Goal: Task Accomplishment & Management: Use online tool/utility

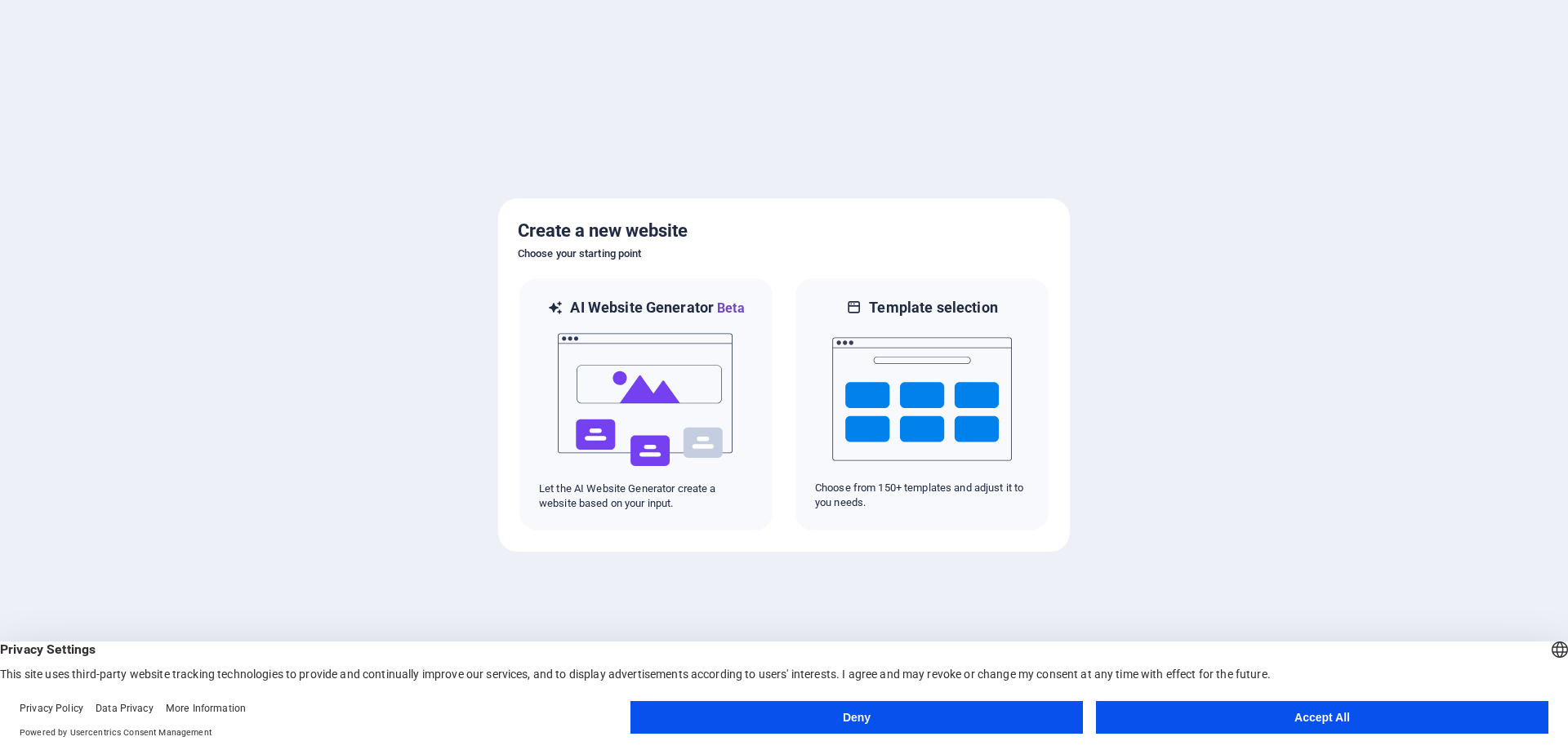
click at [1340, 712] on button "Accept All" at bounding box center [1322, 717] width 453 height 33
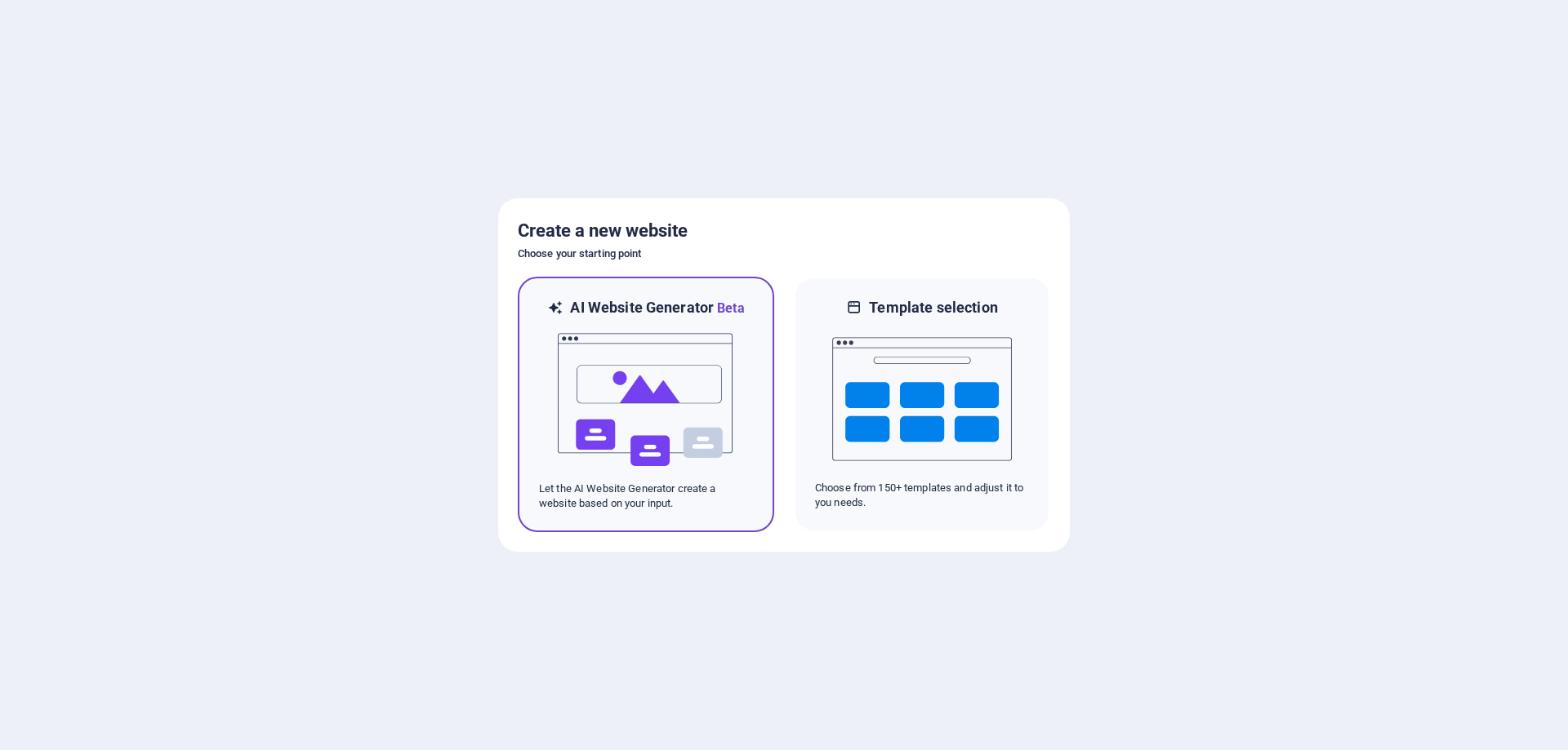
click at [662, 405] on img at bounding box center [646, 400] width 180 height 163
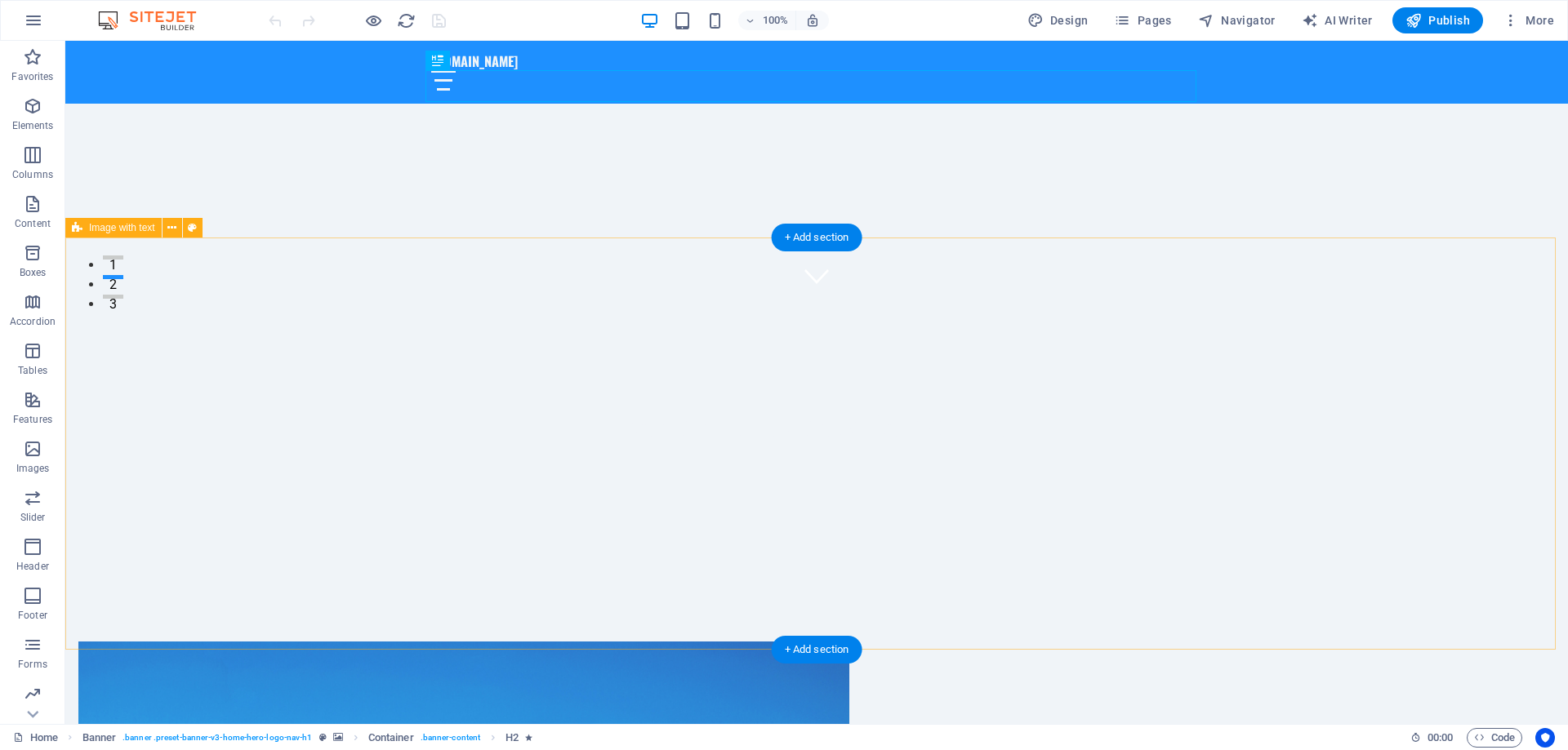
scroll to position [490, 0]
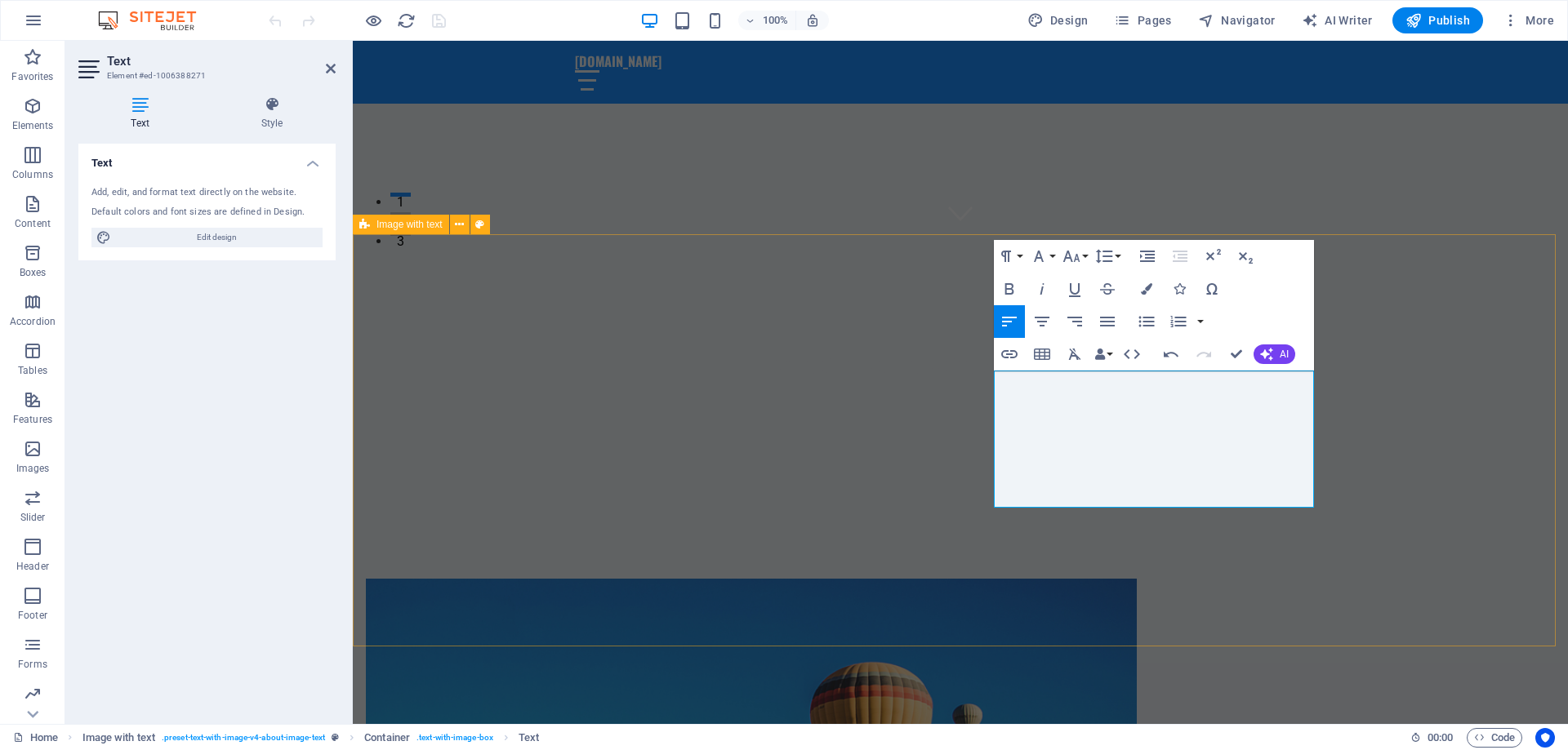
drag, startPoint x: 1189, startPoint y: 397, endPoint x: 1368, endPoint y: 500, distance: 206.5
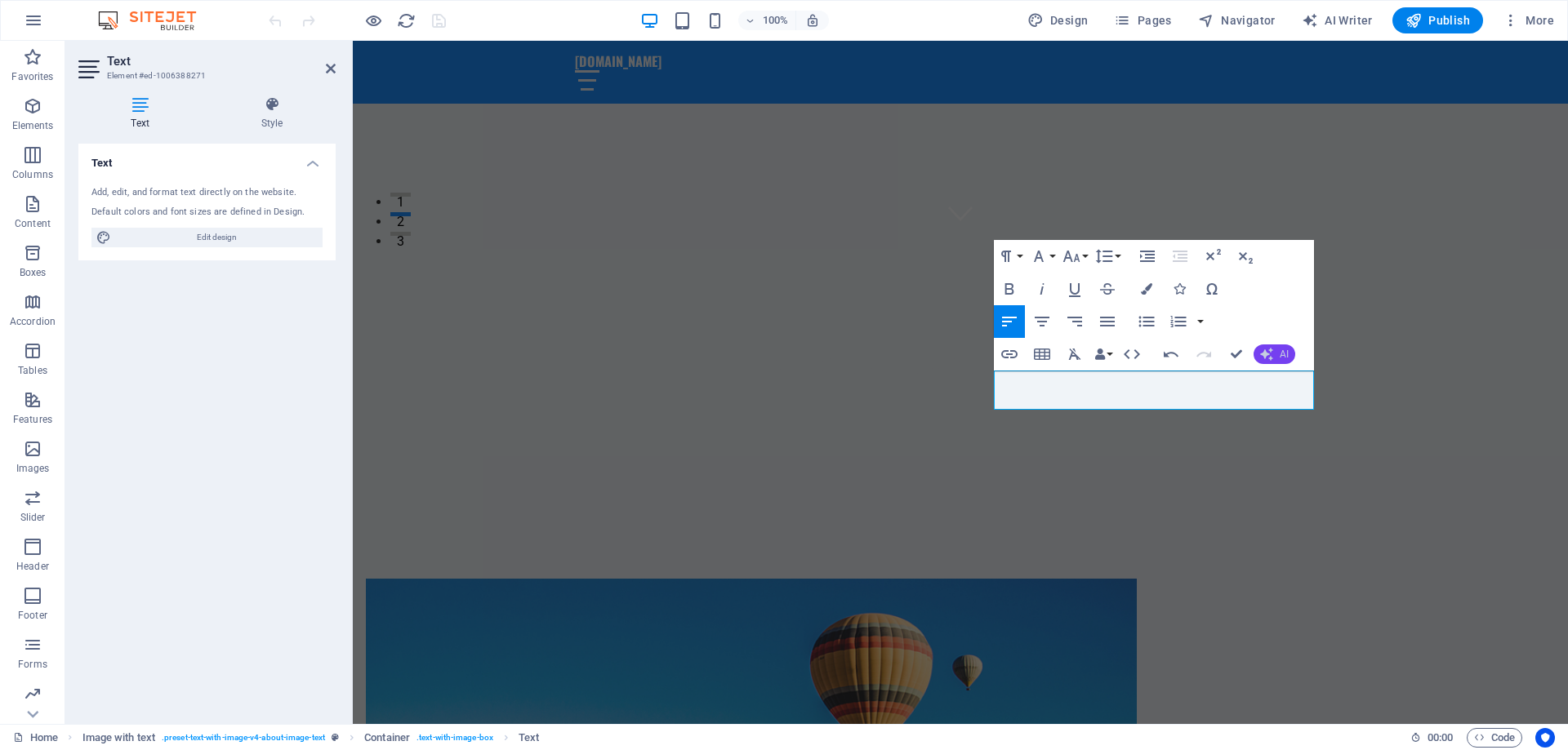
click at [1273, 356] on button "AI" at bounding box center [1274, 354] width 41 height 19
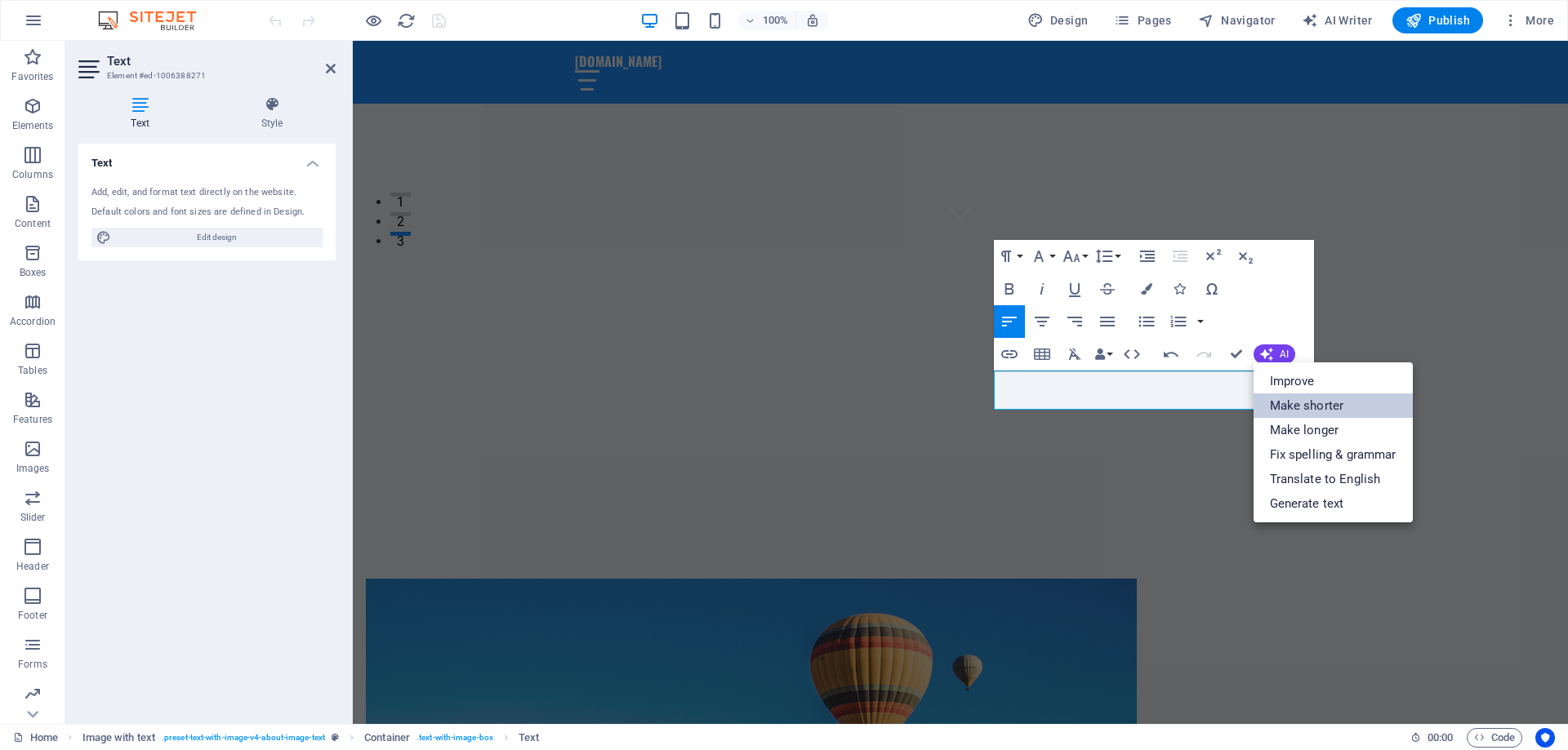
click at [1359, 403] on link "Make shorter" at bounding box center [1334, 406] width 159 height 25
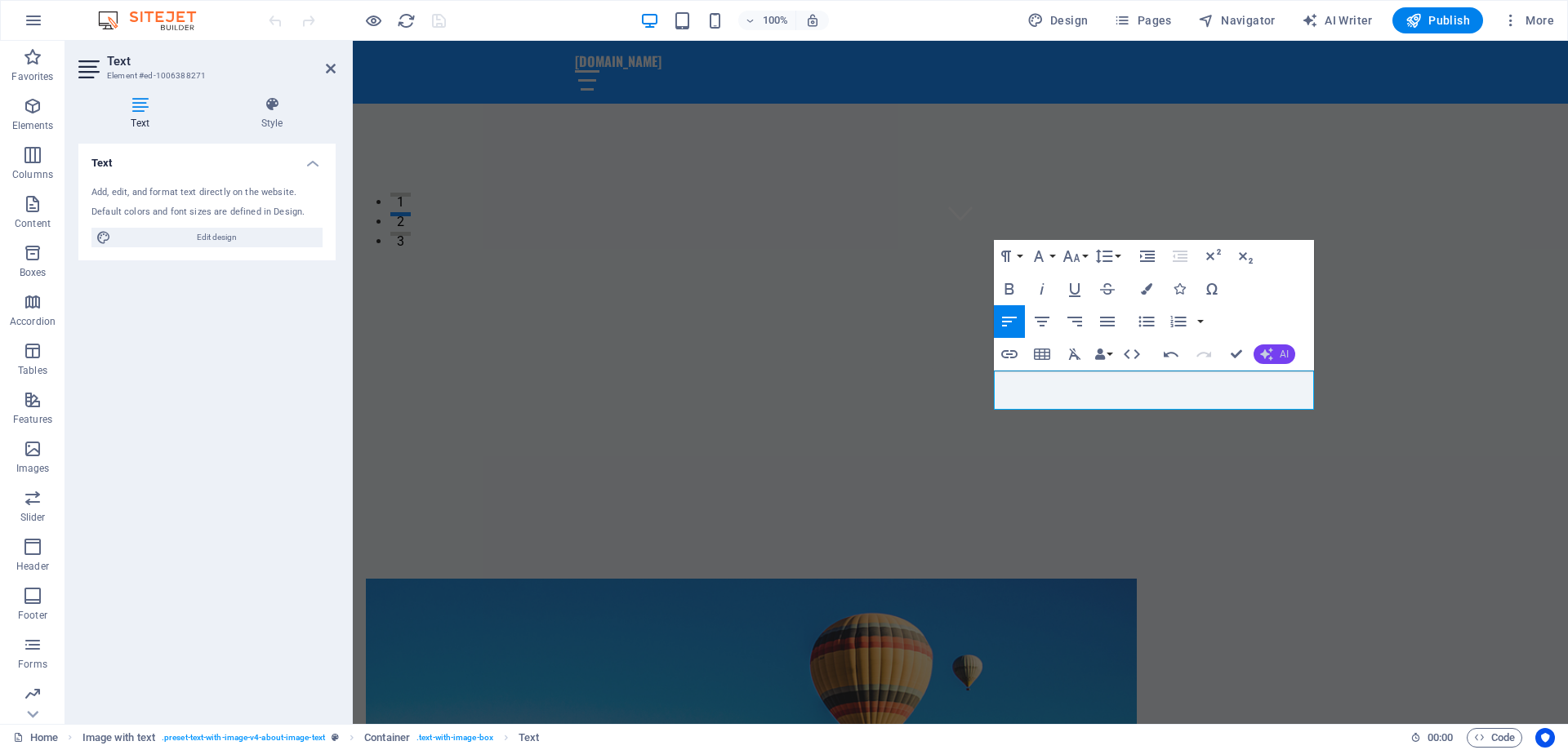
click at [1278, 351] on button "AI" at bounding box center [1274, 354] width 41 height 19
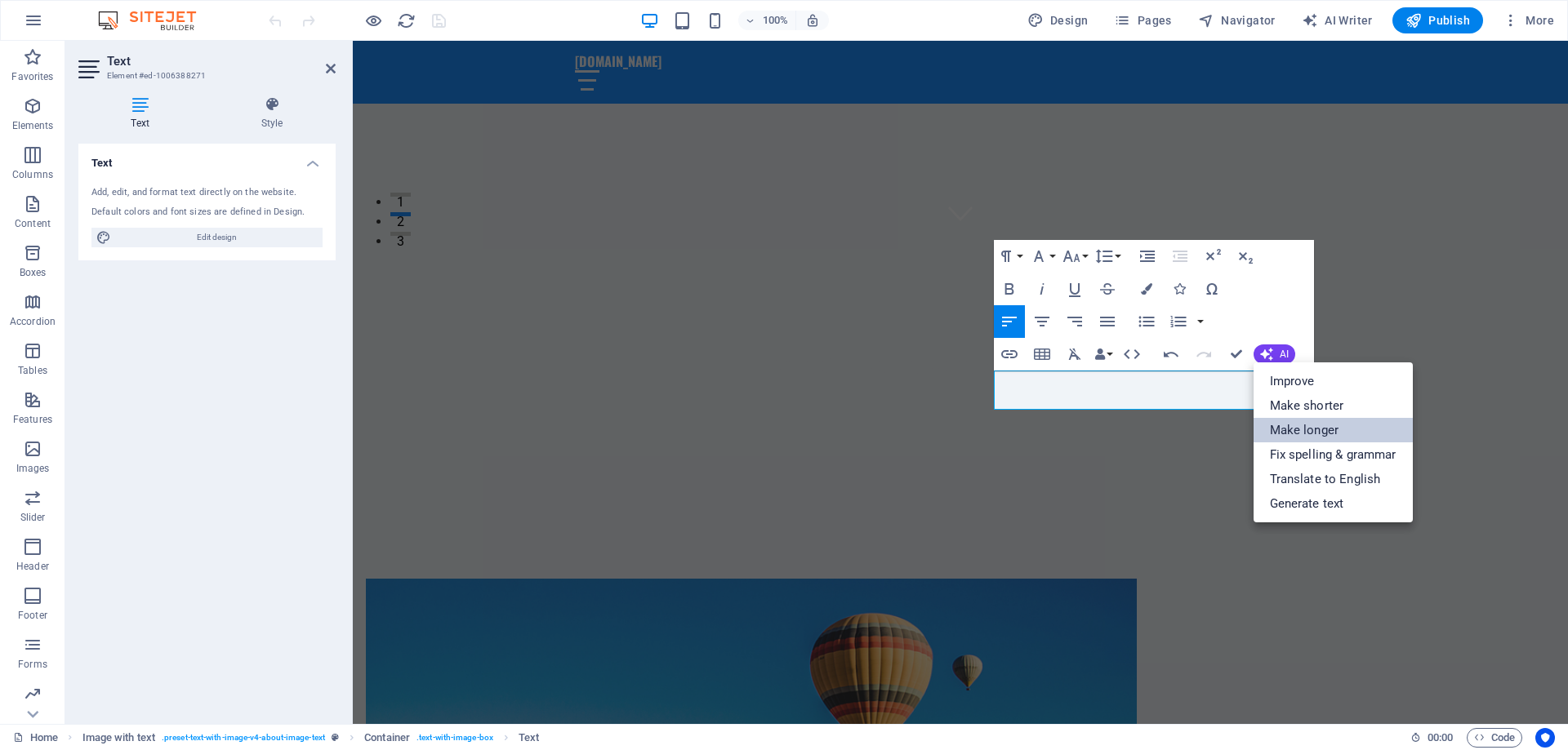
click at [1320, 431] on link "Make longer" at bounding box center [1334, 430] width 159 height 25
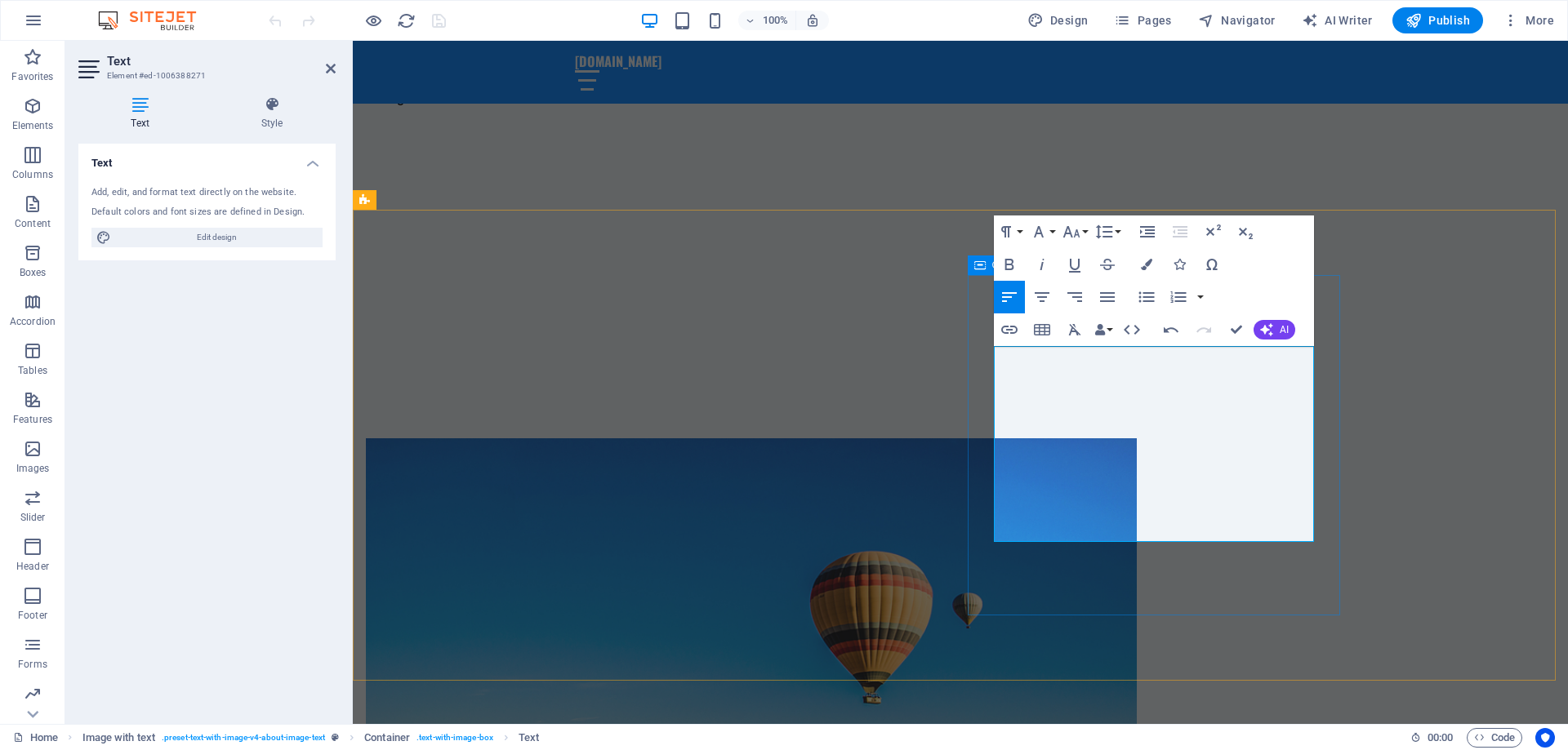
scroll to position [653, 0]
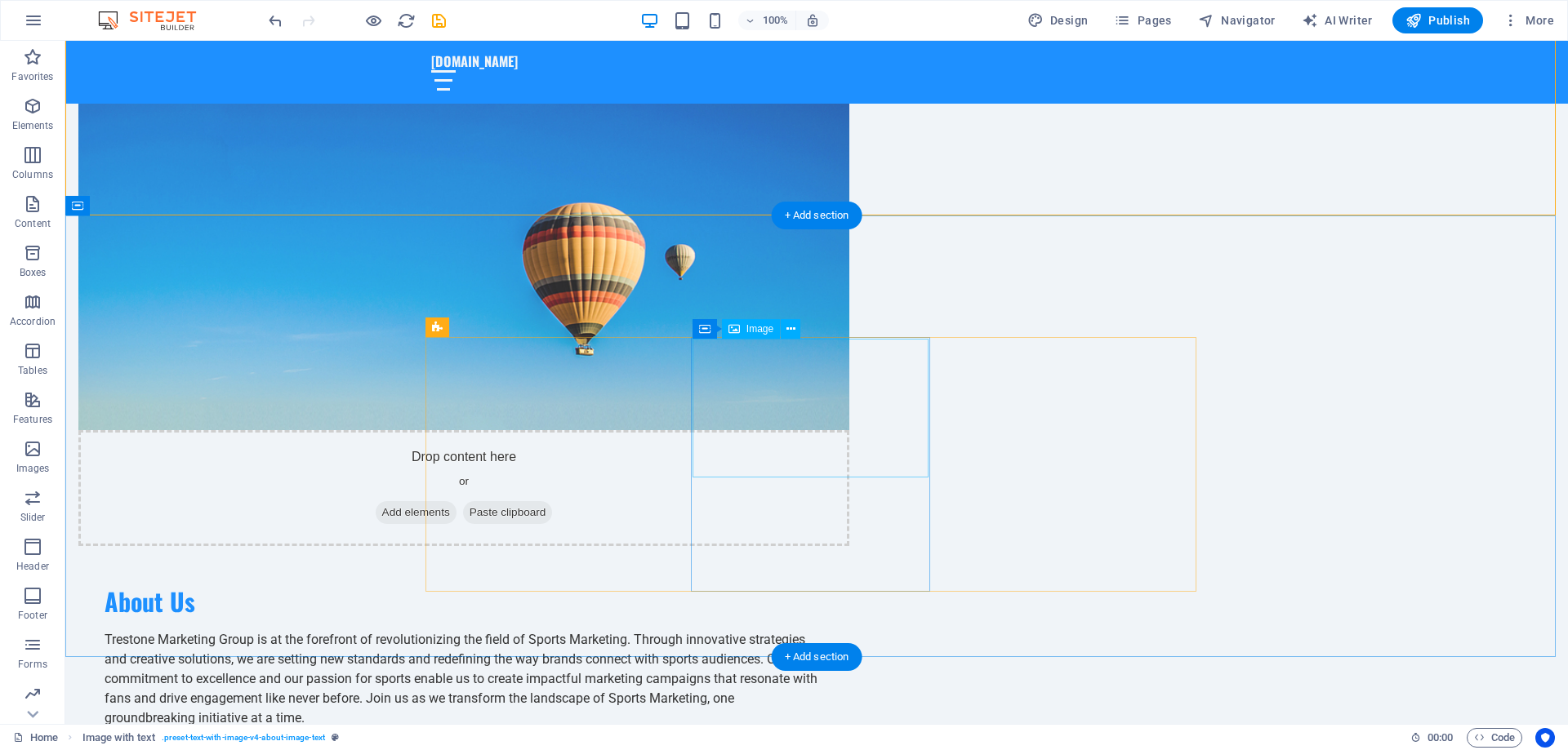
scroll to position [980, 0]
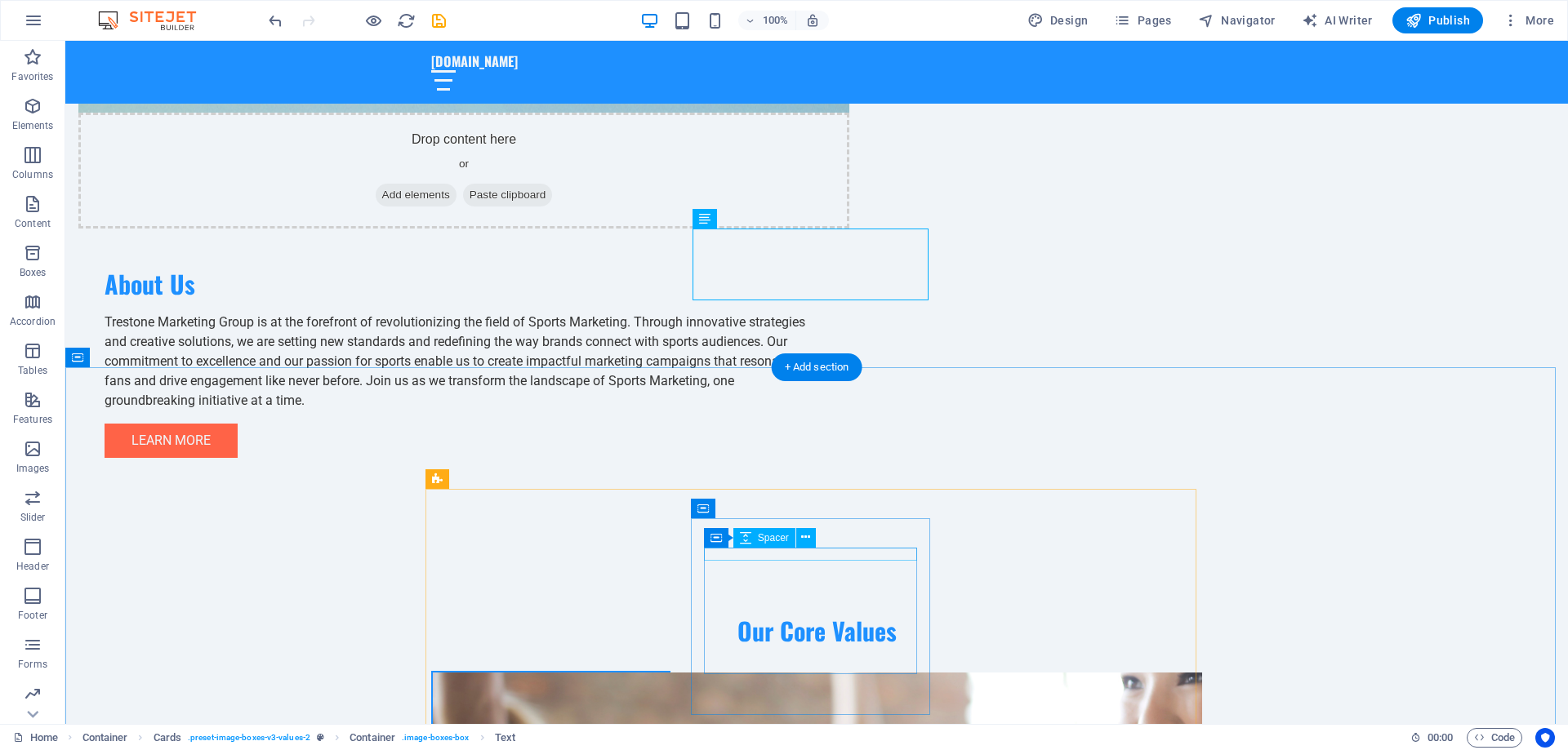
scroll to position [1469, 0]
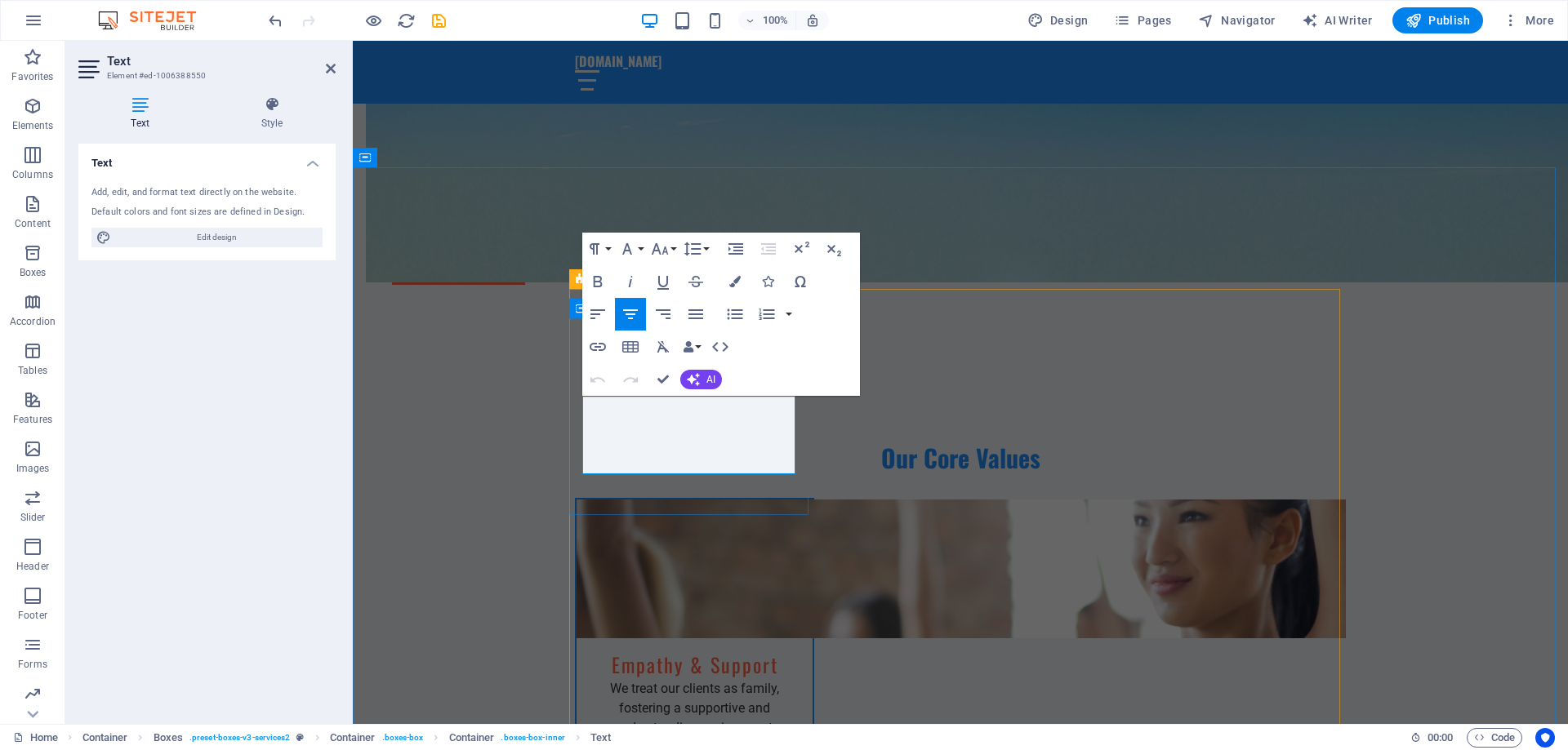
drag, startPoint x: 756, startPoint y: 464, endPoint x: 710, endPoint y: 448, distance: 48.7
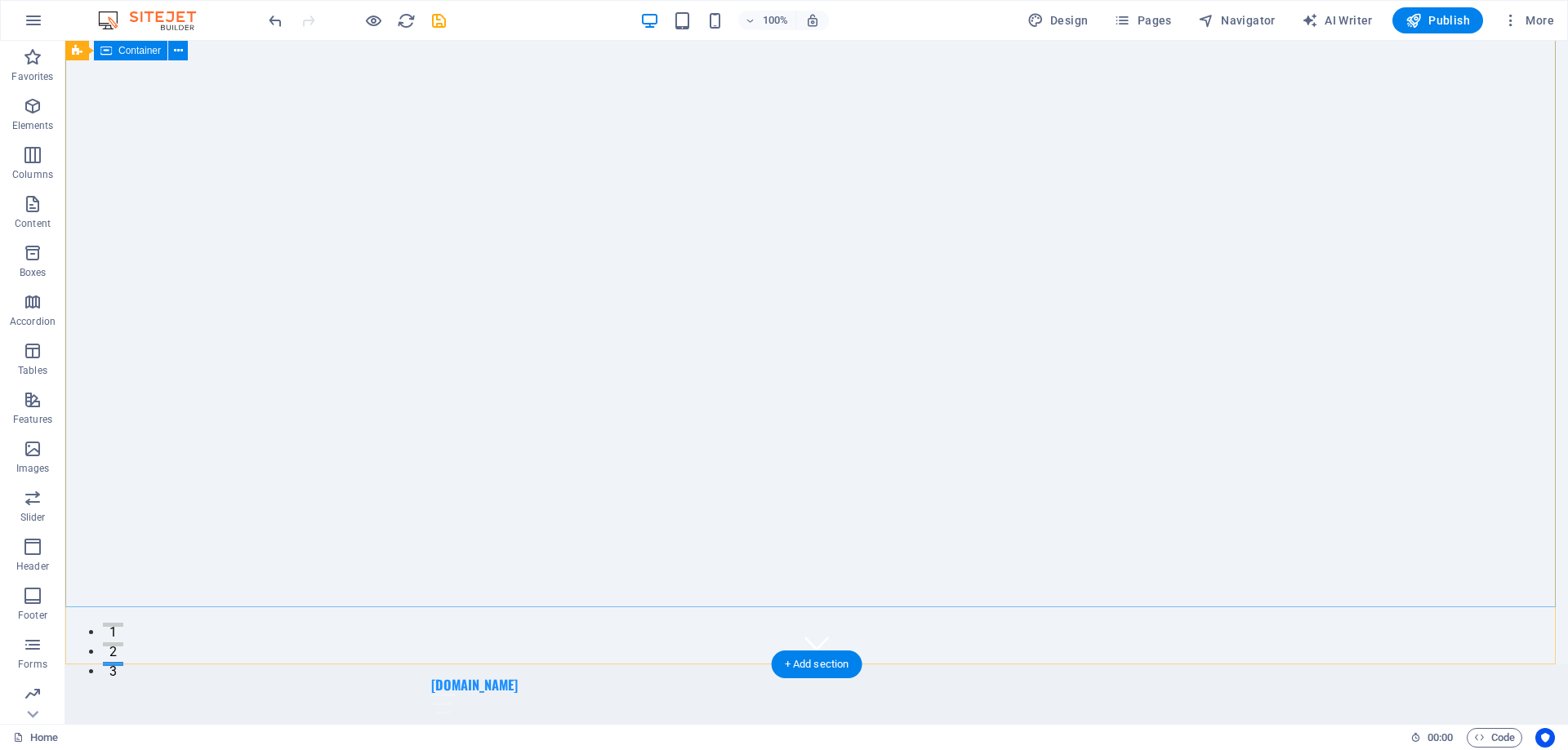
scroll to position [0, 0]
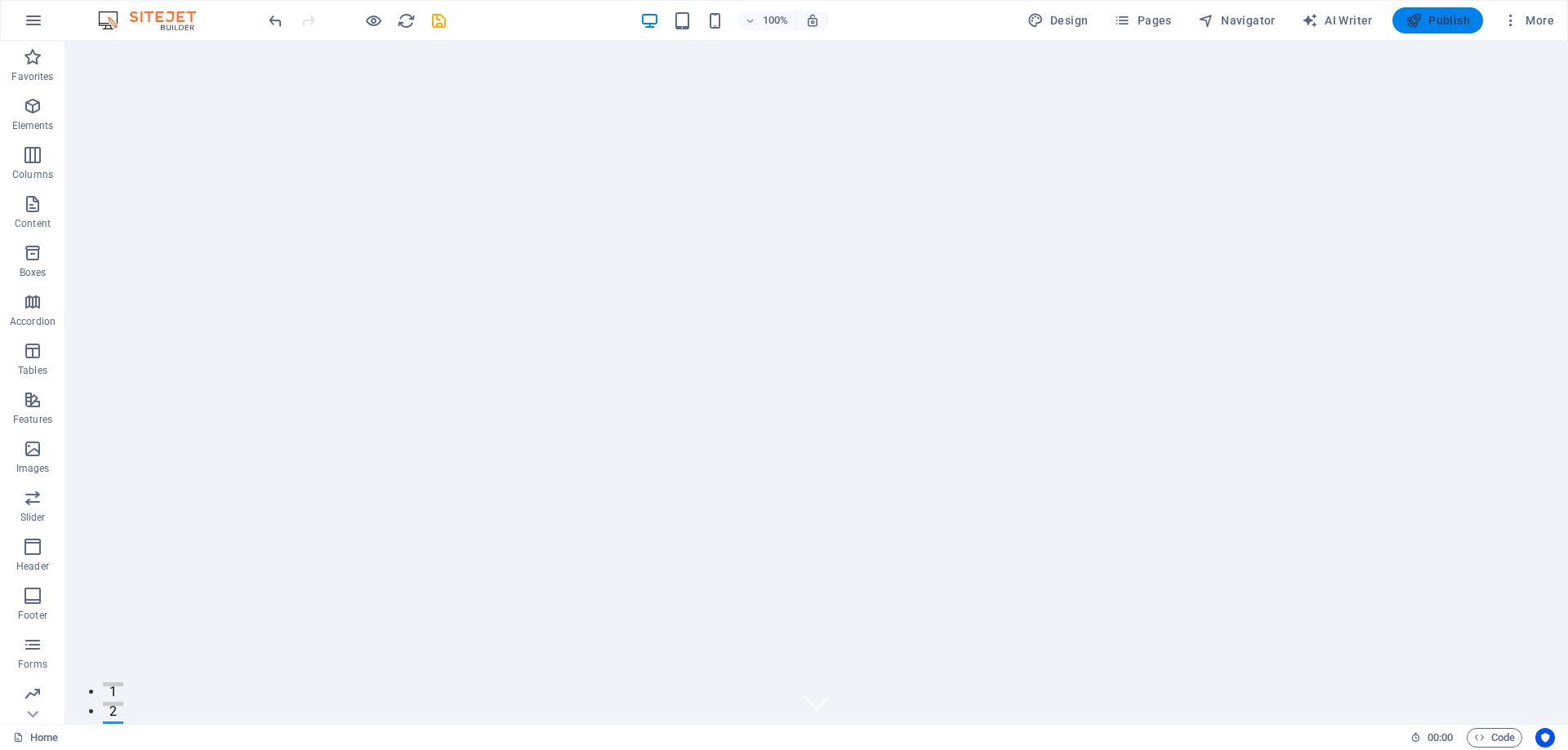
click at [1458, 19] on span "Publish" at bounding box center [1437, 20] width 64 height 16
checkbox input "false"
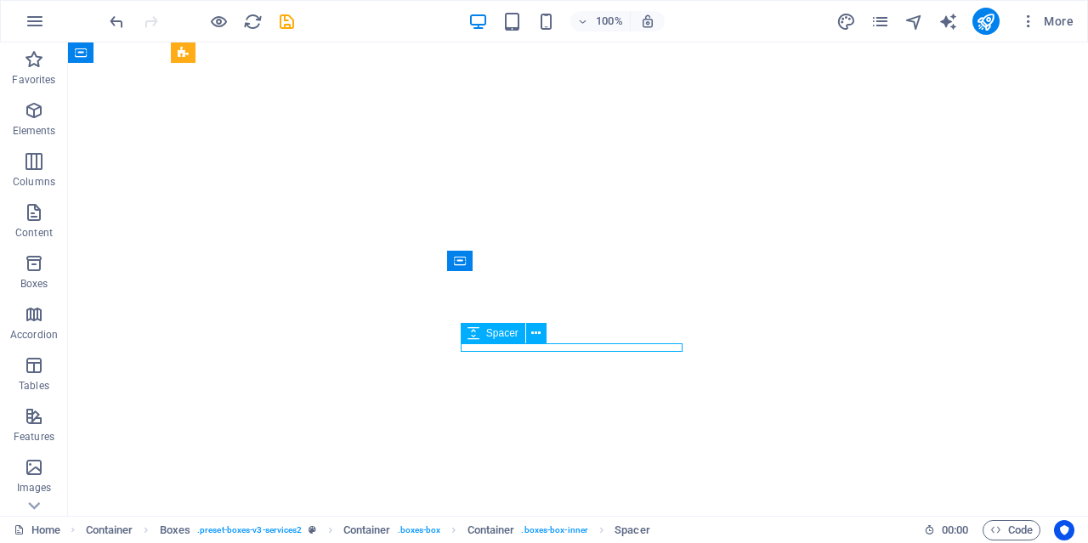
select select "px"
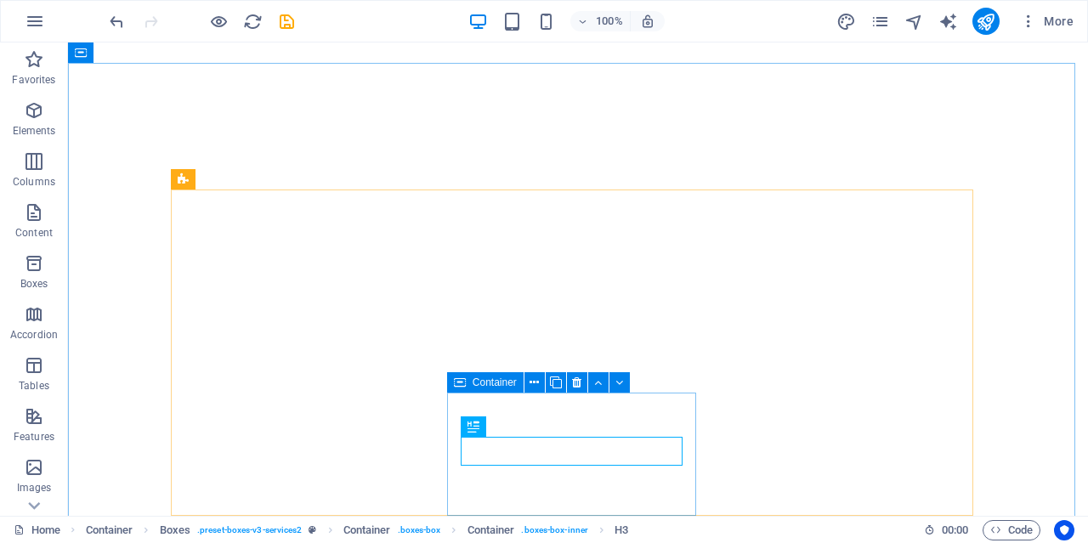
click at [514, 394] on div "Container" at bounding box center [544, 382] width 194 height 21
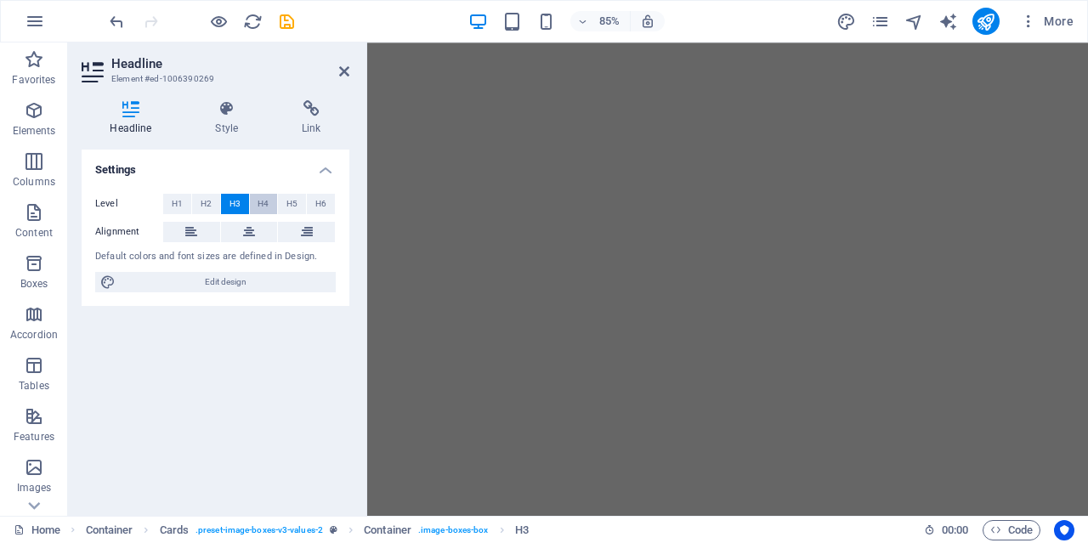
click at [264, 198] on span "H4" at bounding box center [263, 204] width 11 height 20
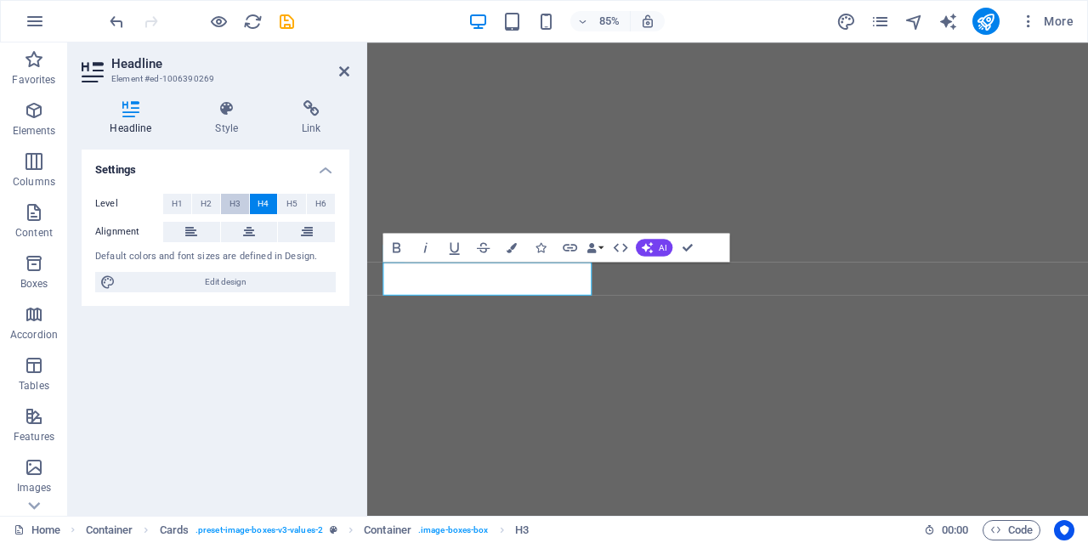
click at [241, 202] on button "H3" at bounding box center [235, 204] width 28 height 20
click at [274, 203] on button "H4" at bounding box center [264, 204] width 28 height 20
click at [235, 203] on span "H3" at bounding box center [235, 204] width 11 height 20
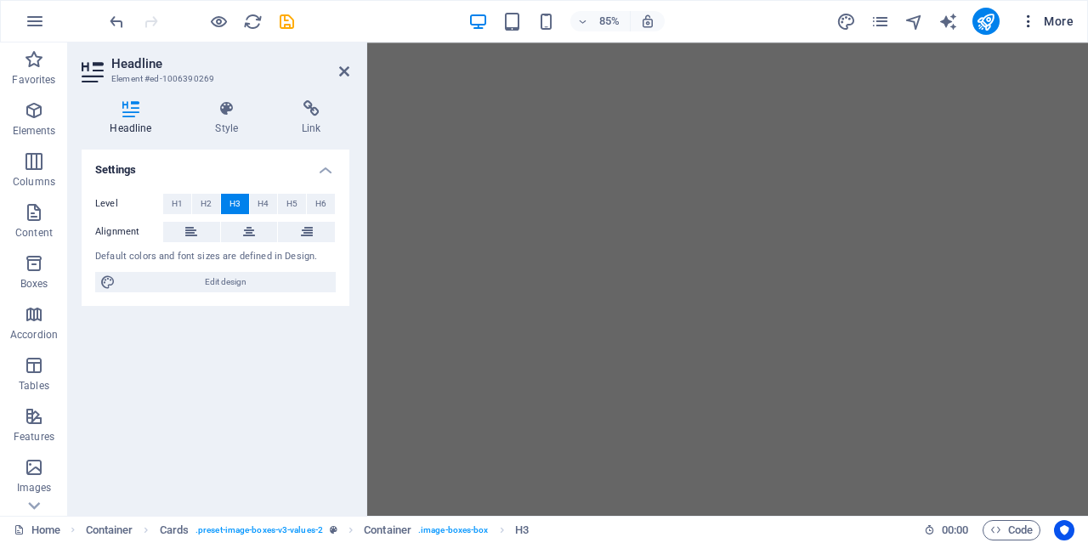
click at [1049, 8] on button "More" at bounding box center [1046, 21] width 67 height 27
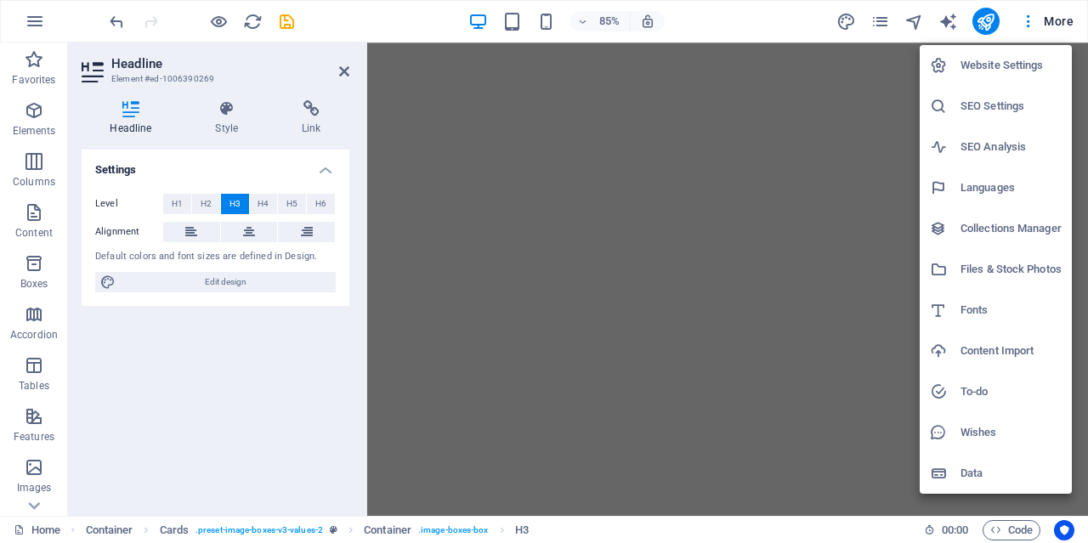
click at [774, 124] on div at bounding box center [544, 271] width 1088 height 543
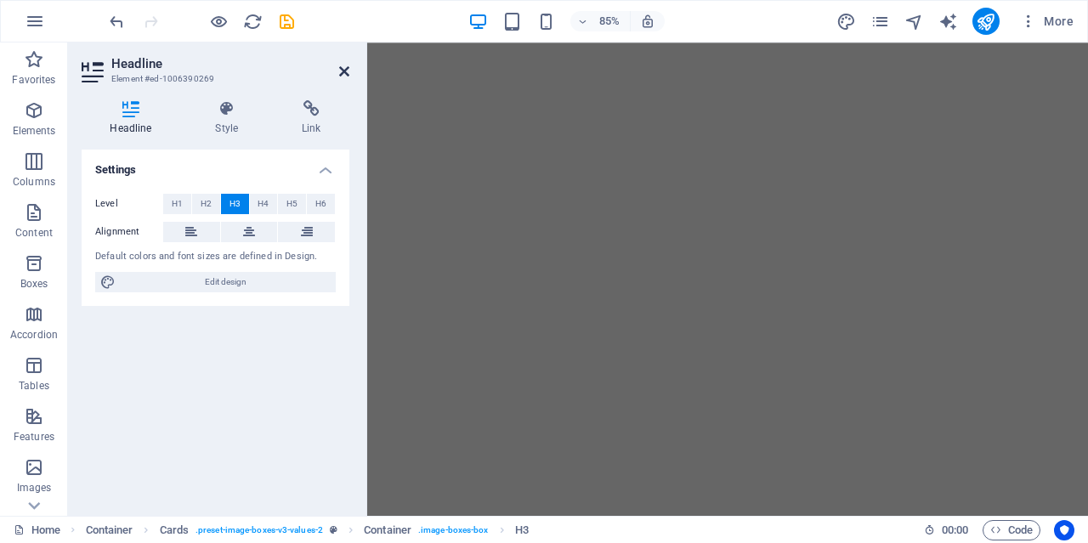
click at [349, 68] on icon at bounding box center [344, 72] width 10 height 14
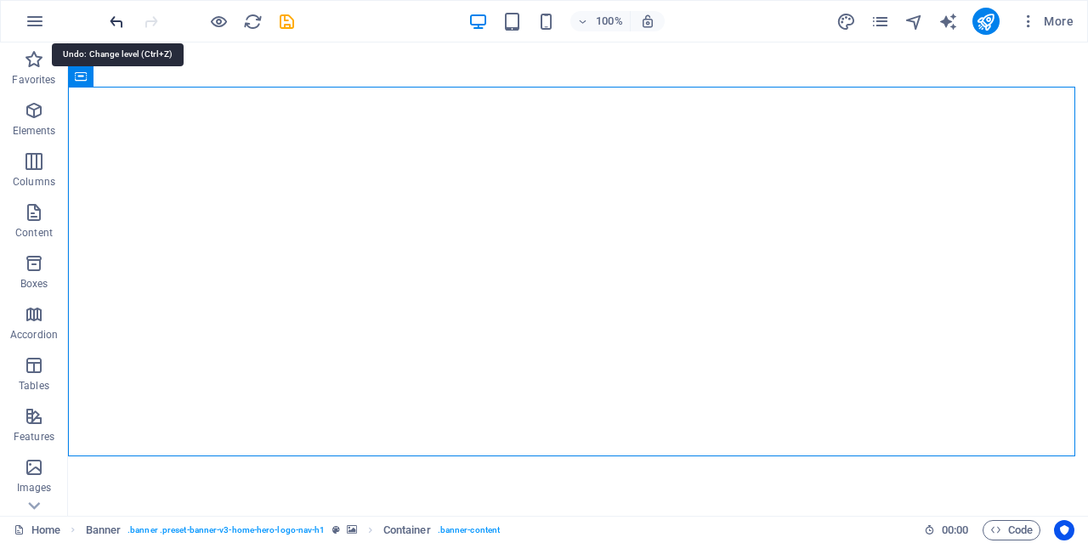
click at [109, 14] on icon "undo" at bounding box center [117, 22] width 20 height 20
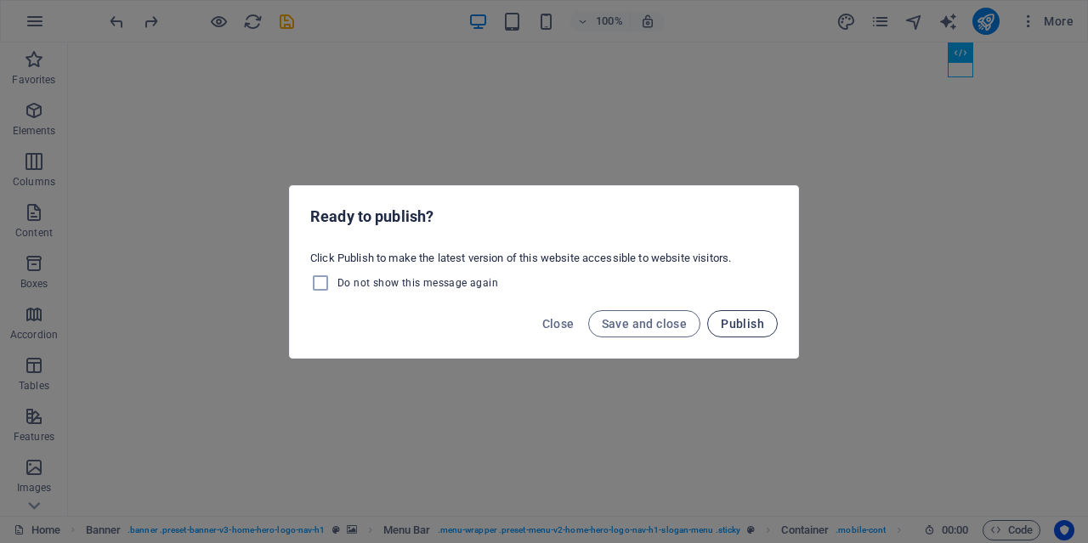
click at [734, 321] on span "Publish" at bounding box center [742, 324] width 43 height 14
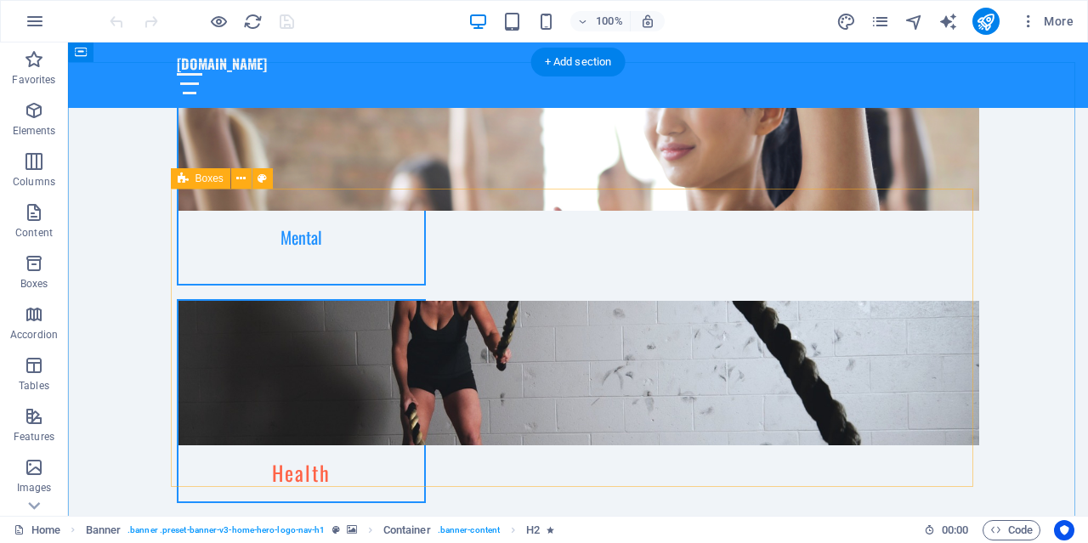
scroll to position [1870, 0]
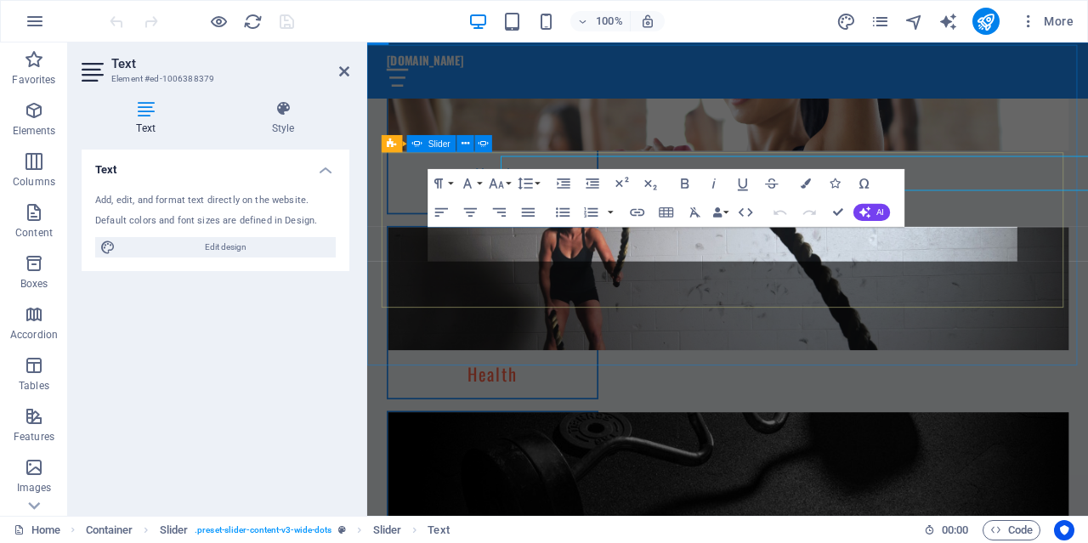
scroll to position [1953, 0]
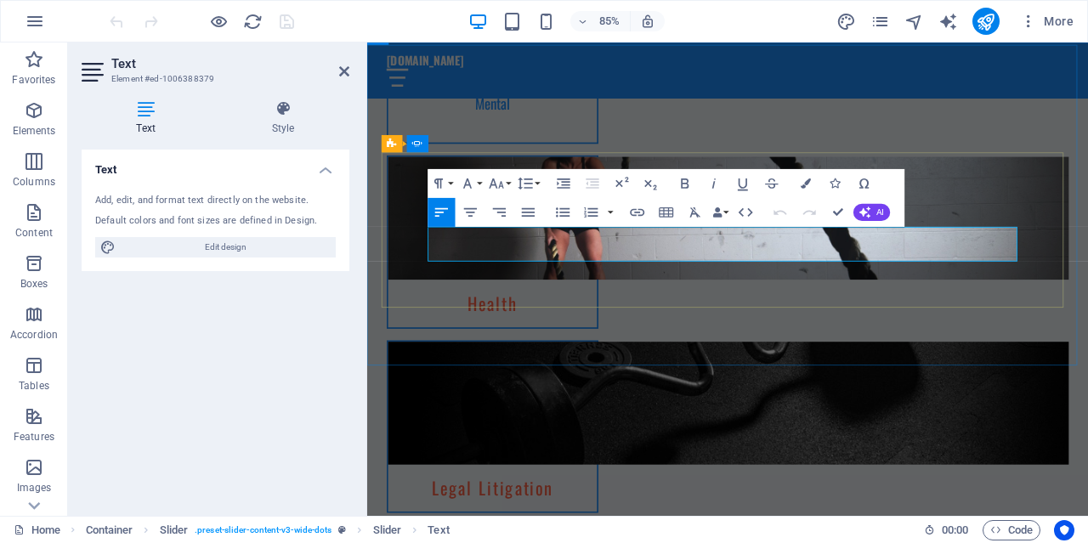
drag, startPoint x: 903, startPoint y: 270, endPoint x: 720, endPoint y: 286, distance: 183.5
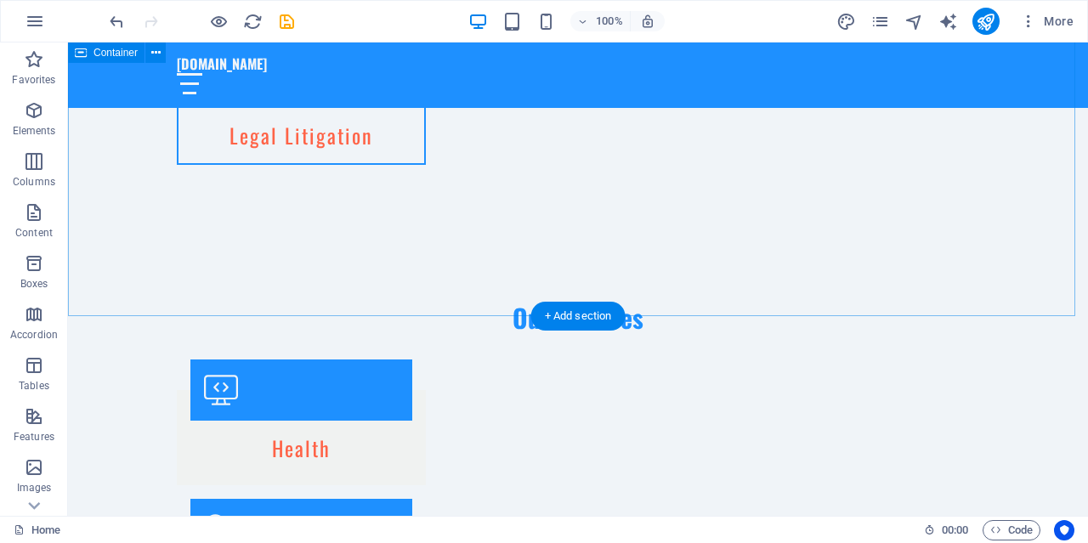
scroll to position [2263, 0]
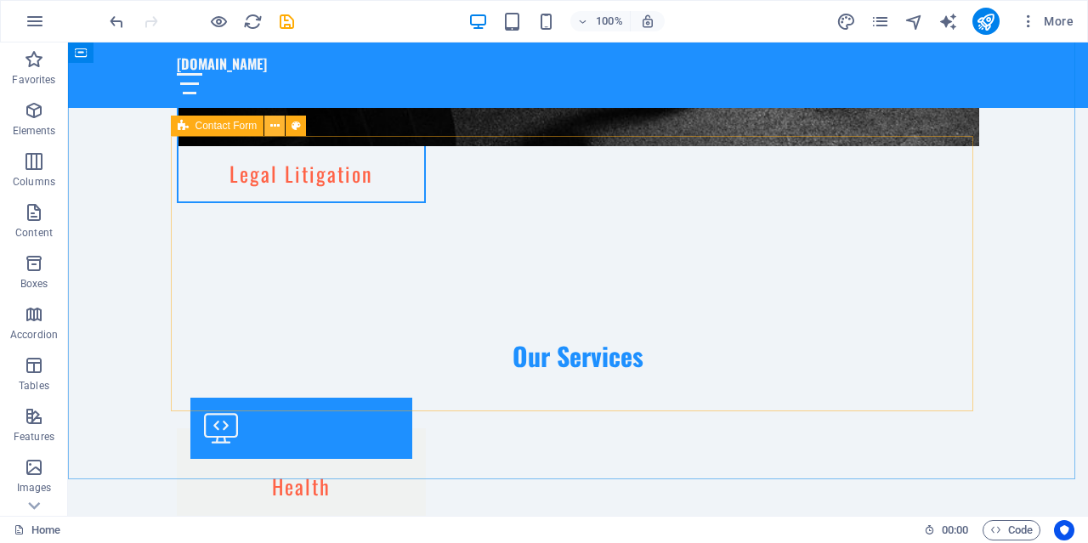
click at [272, 128] on icon at bounding box center [274, 126] width 9 height 18
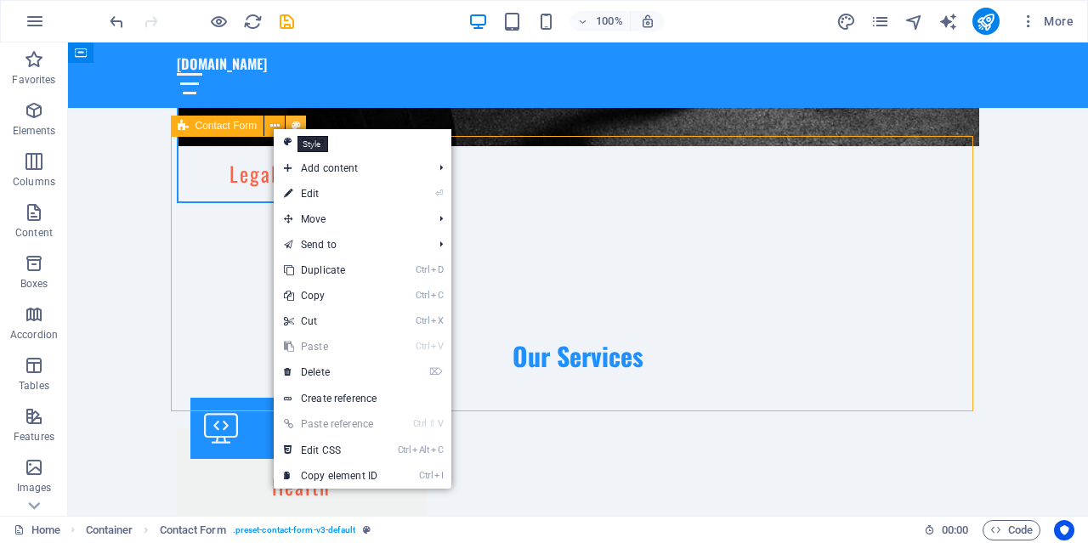
click at [300, 126] on icon at bounding box center [296, 126] width 9 height 18
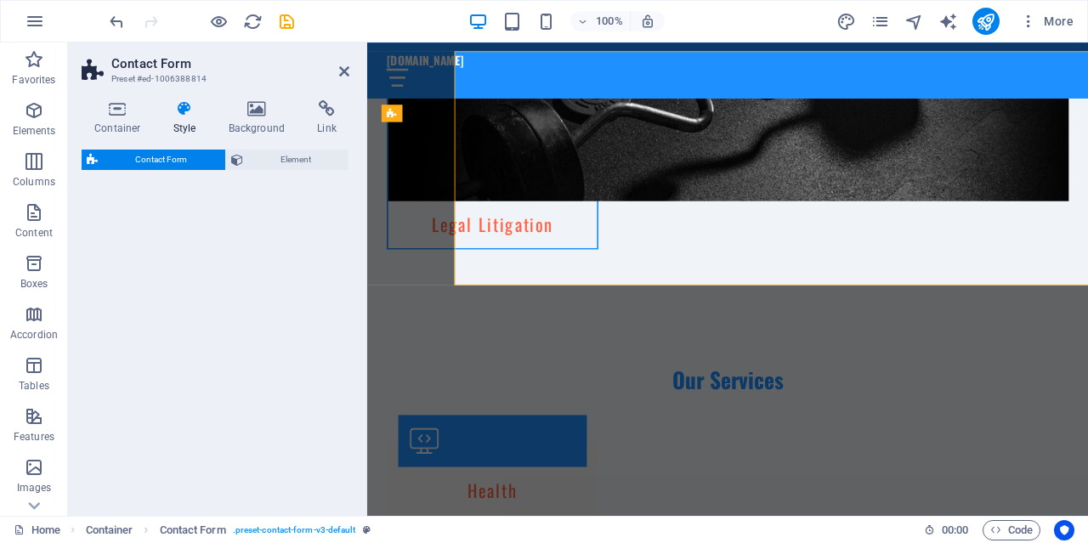
select select "rem"
select select "preset-contact-form-v3-default"
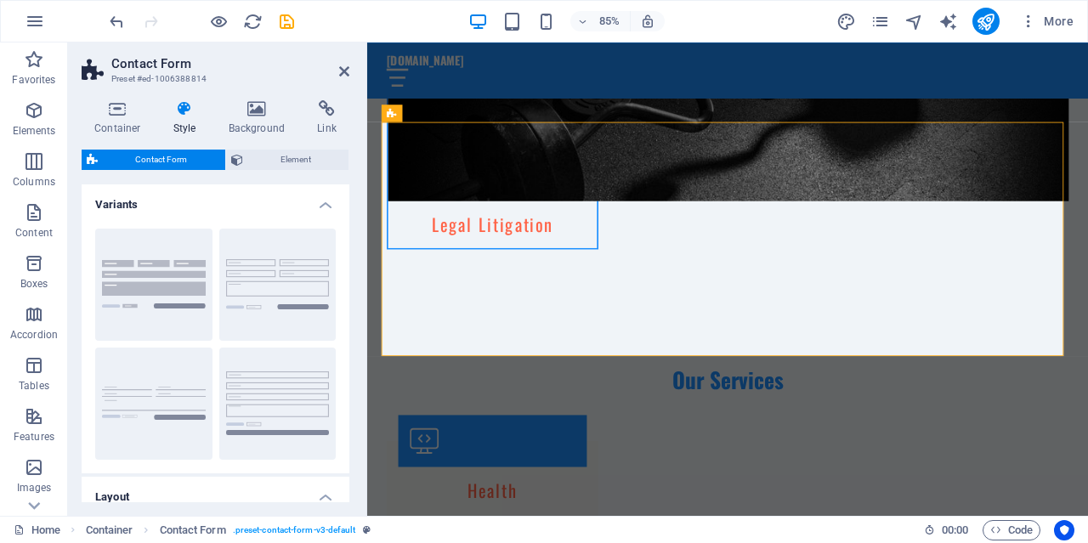
scroll to position [2346, 0]
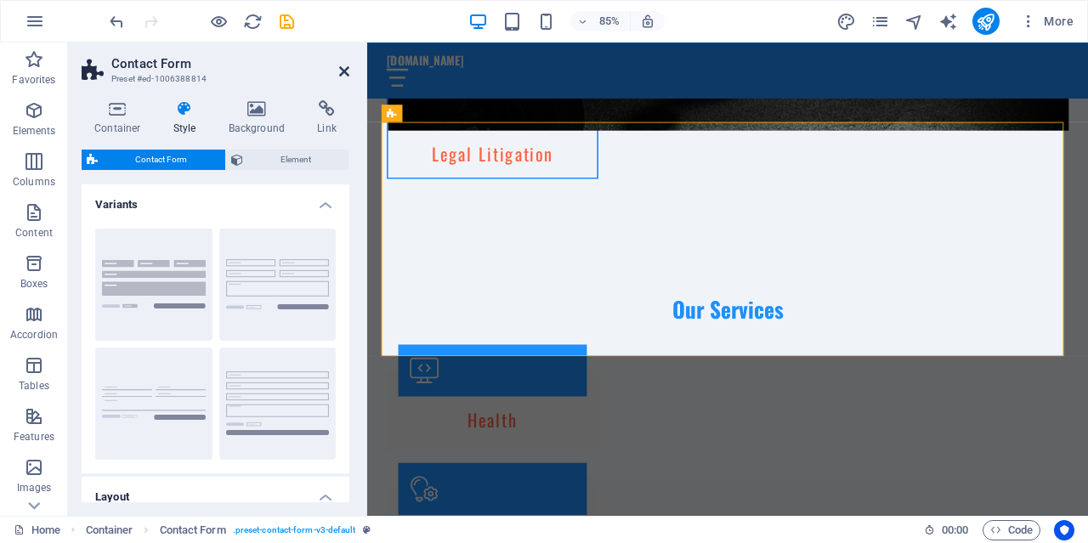
click at [343, 72] on icon at bounding box center [344, 72] width 10 height 14
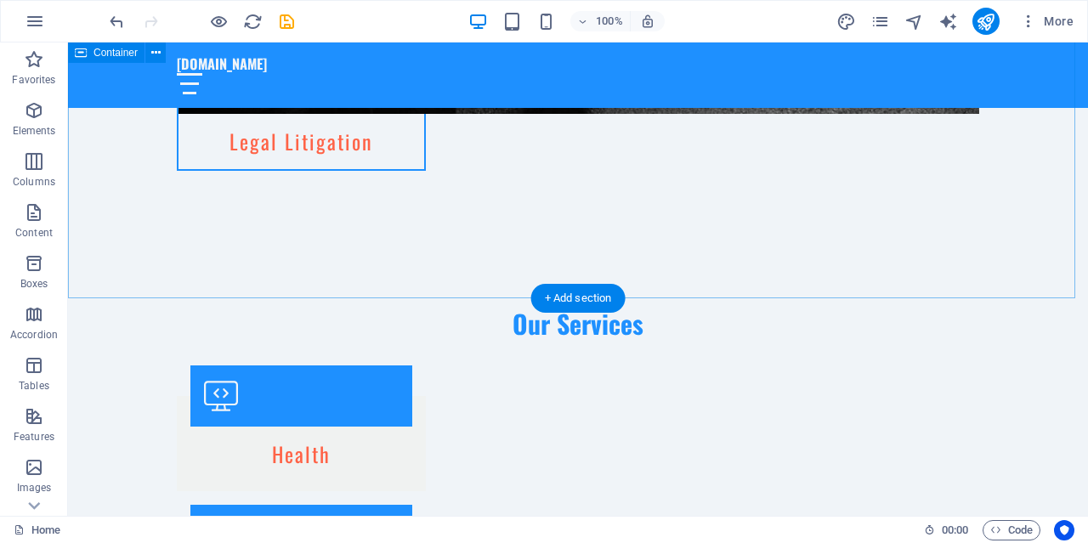
scroll to position [2518, 0]
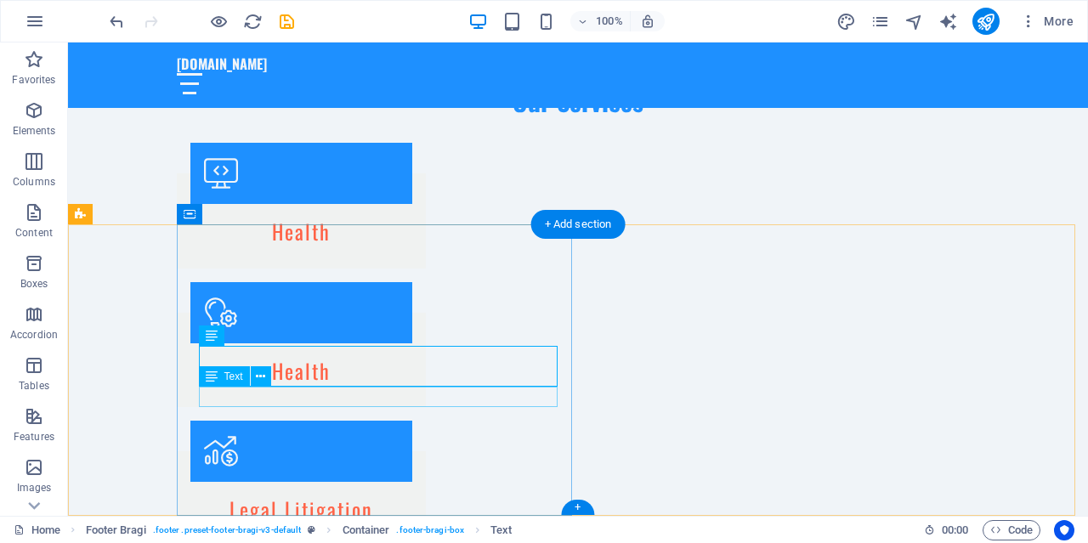
drag, startPoint x: 202, startPoint y: 355, endPoint x: 354, endPoint y: 389, distance: 155.1
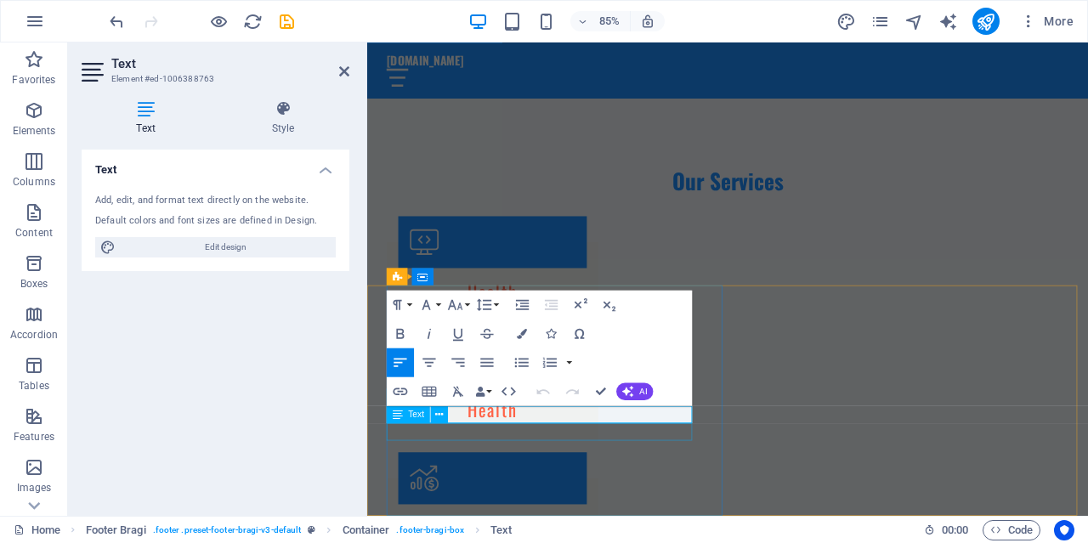
click at [417, 414] on span "Text" at bounding box center [416, 415] width 16 height 9
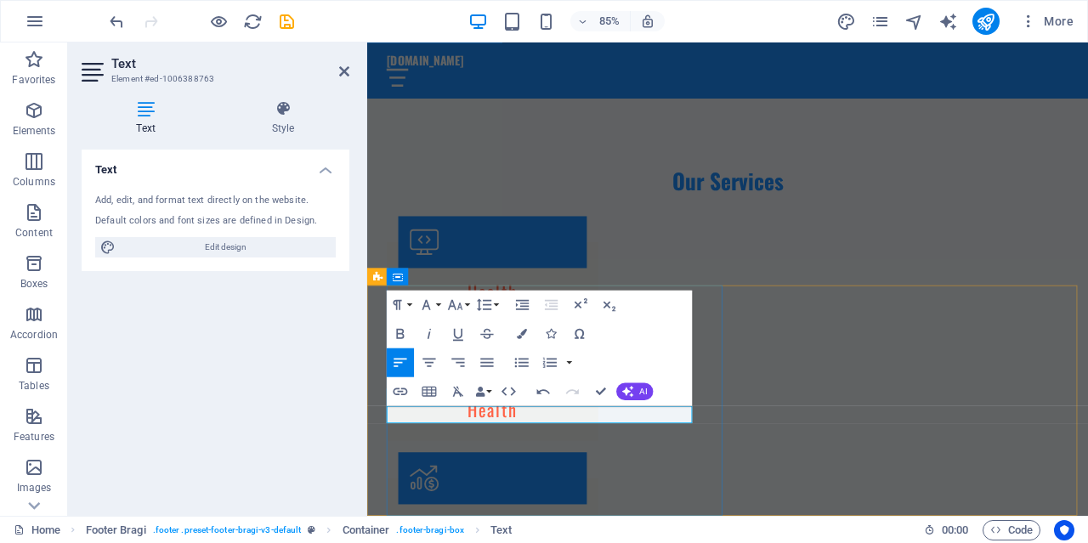
drag, startPoint x: 578, startPoint y: 473, endPoint x: 507, endPoint y: 481, distance: 71.0
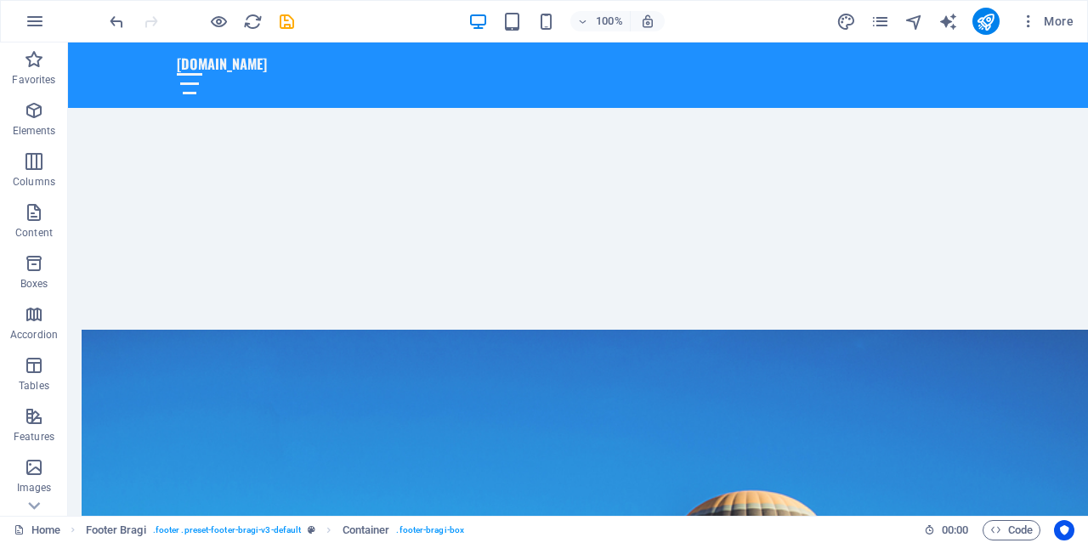
scroll to position [0, 0]
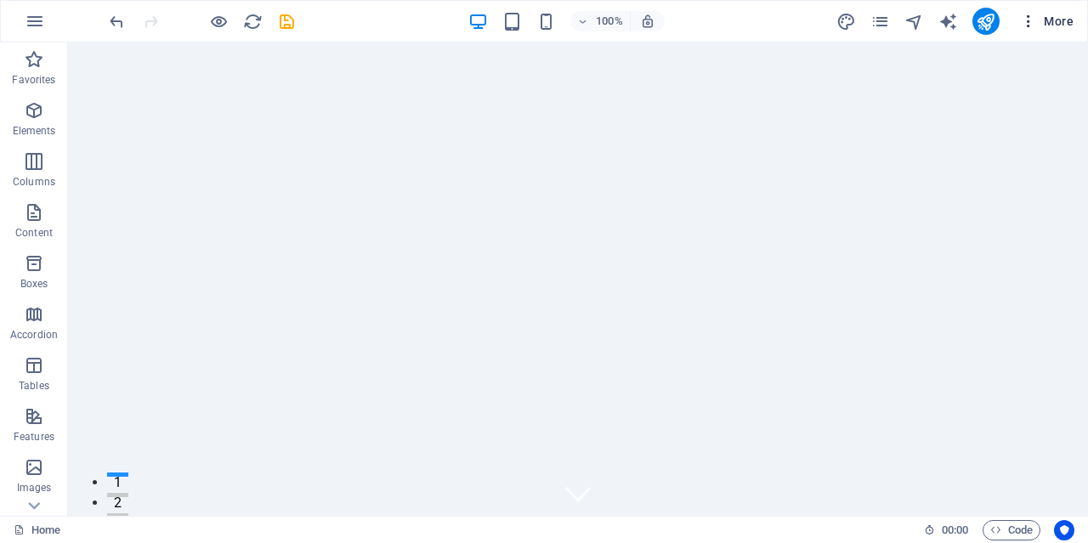
click at [1069, 27] on span "More" at bounding box center [1047, 21] width 54 height 17
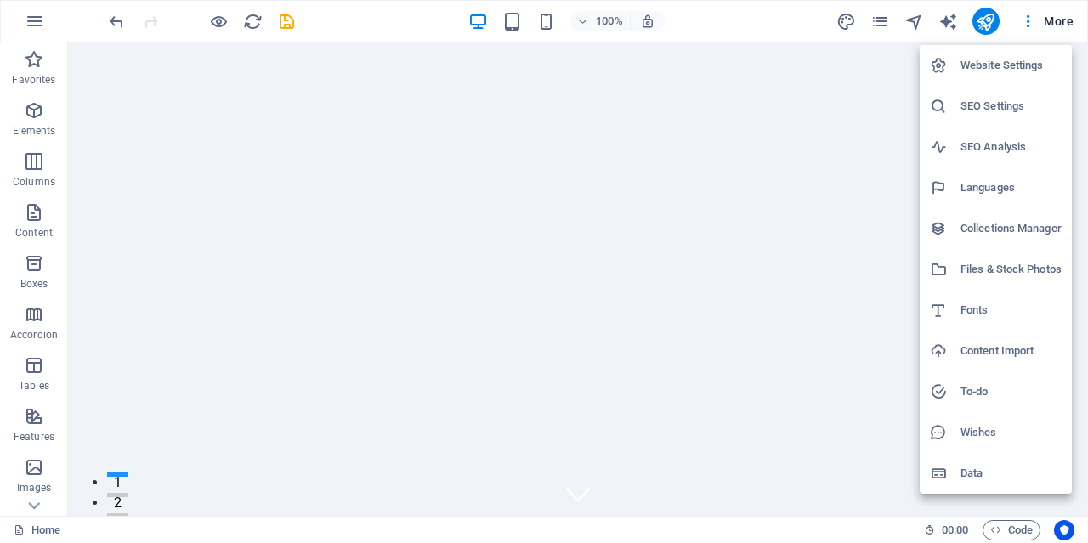
click at [989, 21] on div at bounding box center [544, 271] width 1088 height 543
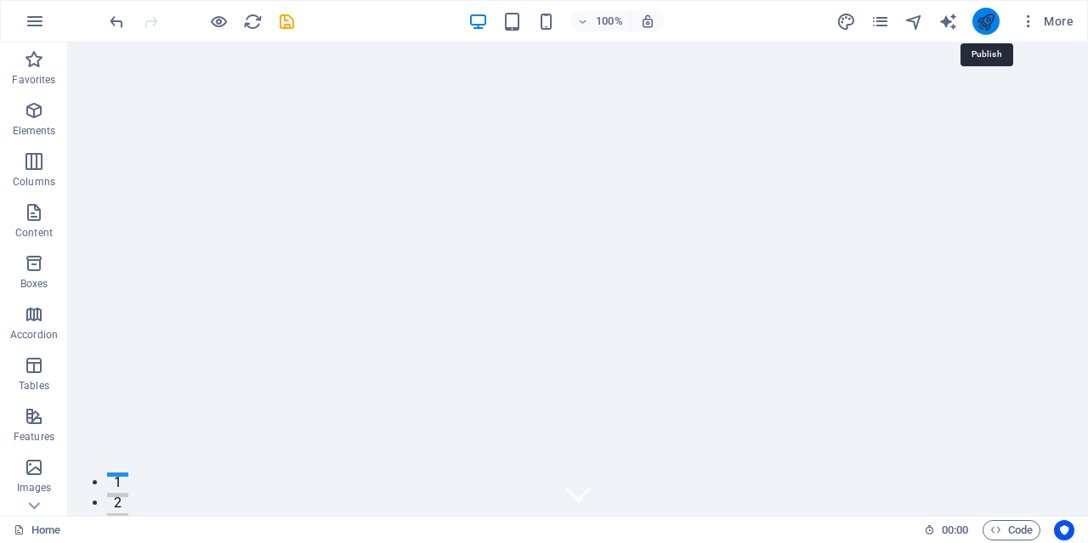
click at [985, 20] on icon "publish" at bounding box center [986, 22] width 20 height 20
checkbox input "false"
